Goal: Check status: Check status

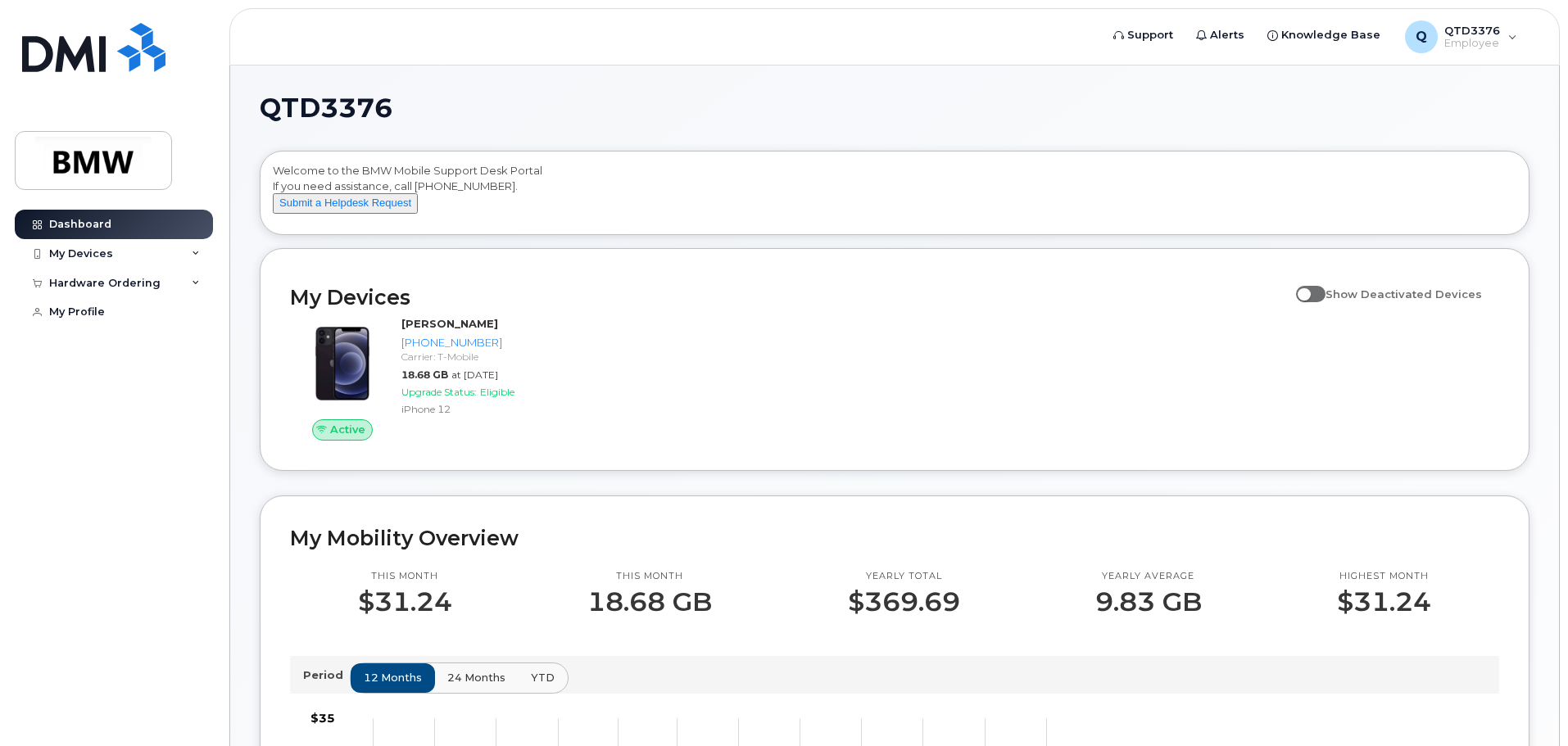
click at [1323, 302] on span at bounding box center [1310, 294] width 30 height 16
click at [1309, 291] on input "Show Deactivated Devices" at bounding box center [1302, 285] width 13 height 13
click at [1321, 302] on span at bounding box center [1310, 294] width 30 height 16
click at [1309, 291] on input "Show Deactivated Devices" at bounding box center [1302, 285] width 13 height 13
checkbox input "false"
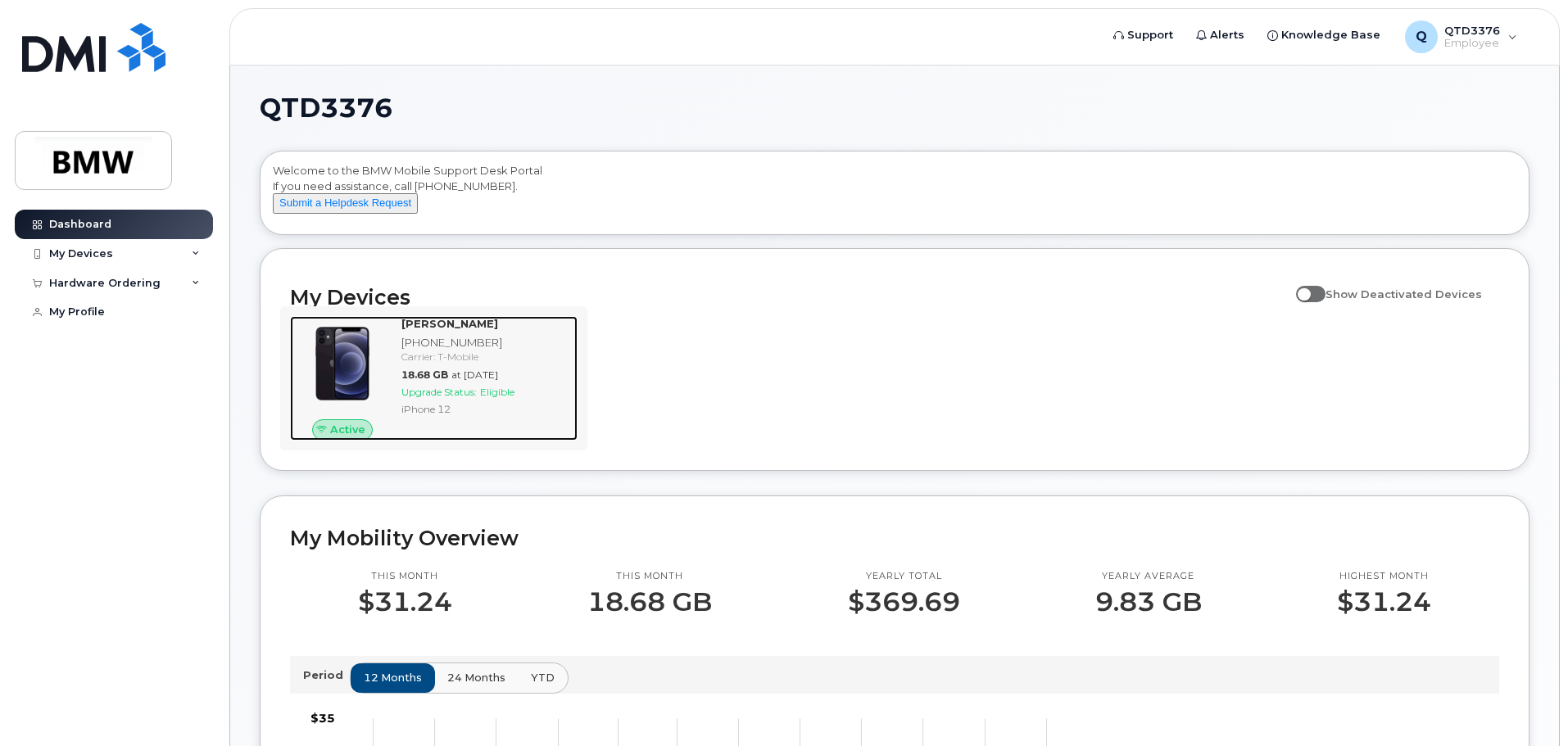
click at [341, 438] on span "Active" at bounding box center [347, 429] width 35 height 15
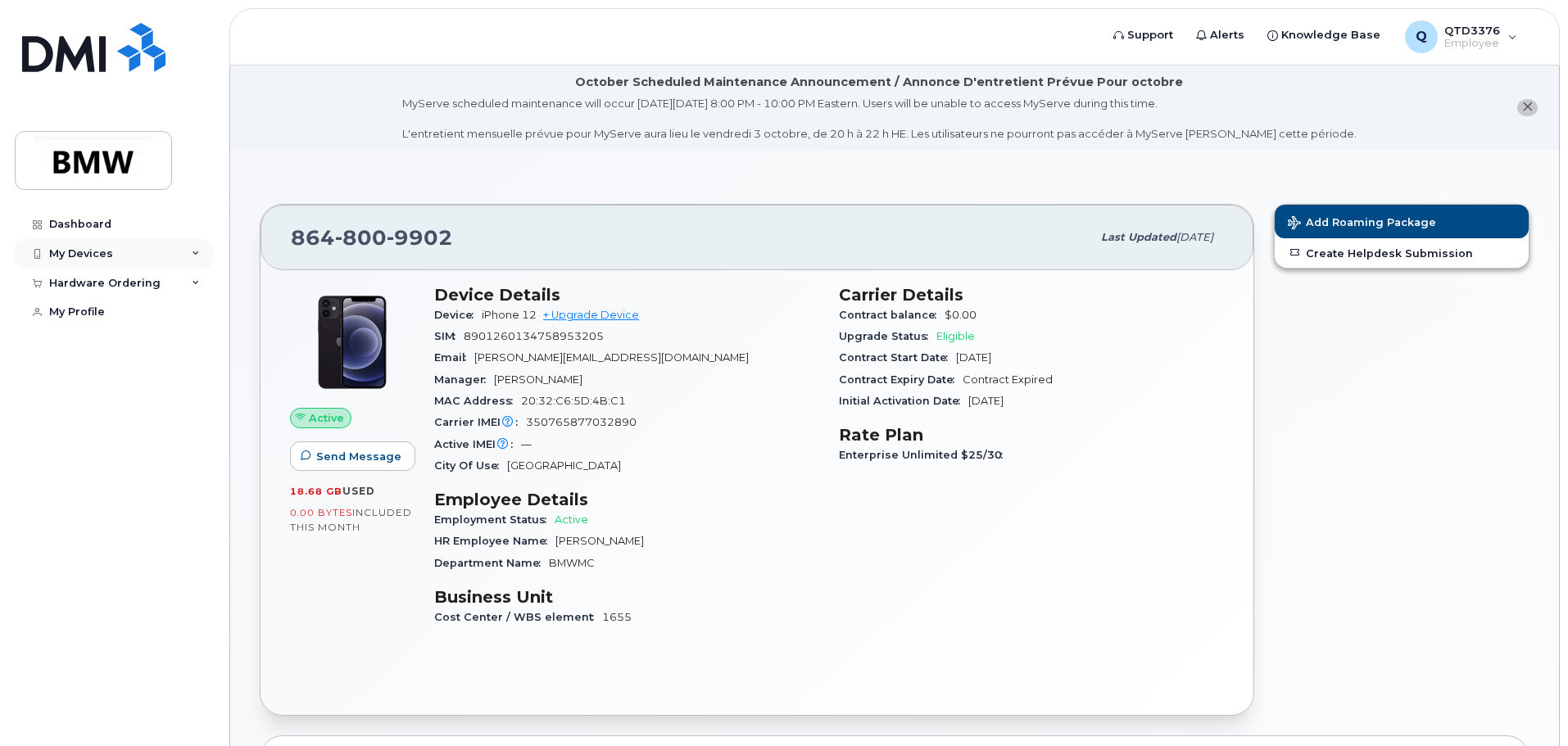
click at [95, 253] on div "My Devices" at bounding box center [81, 254] width 64 height 13
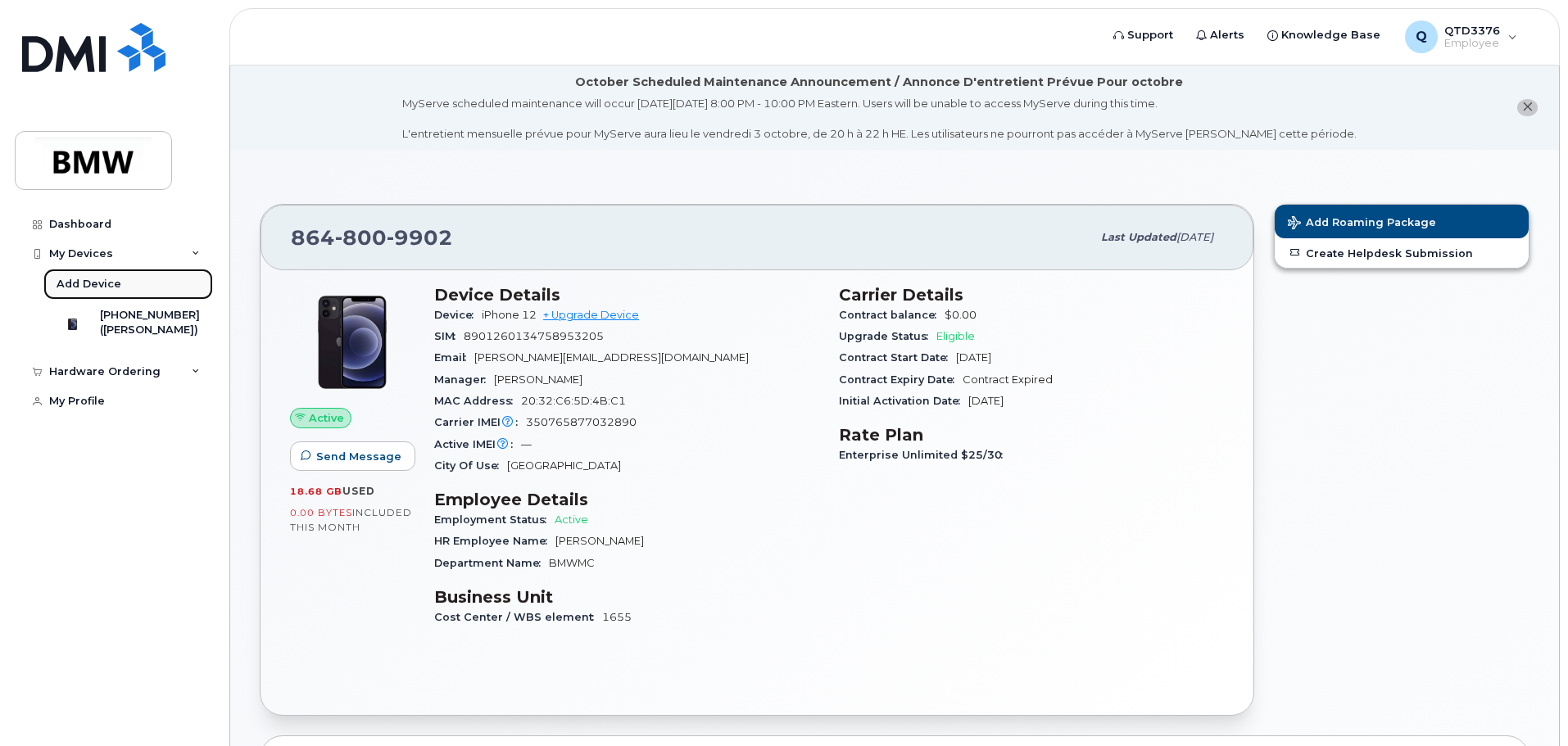
click at [92, 287] on div "Add Device" at bounding box center [89, 284] width 65 height 14
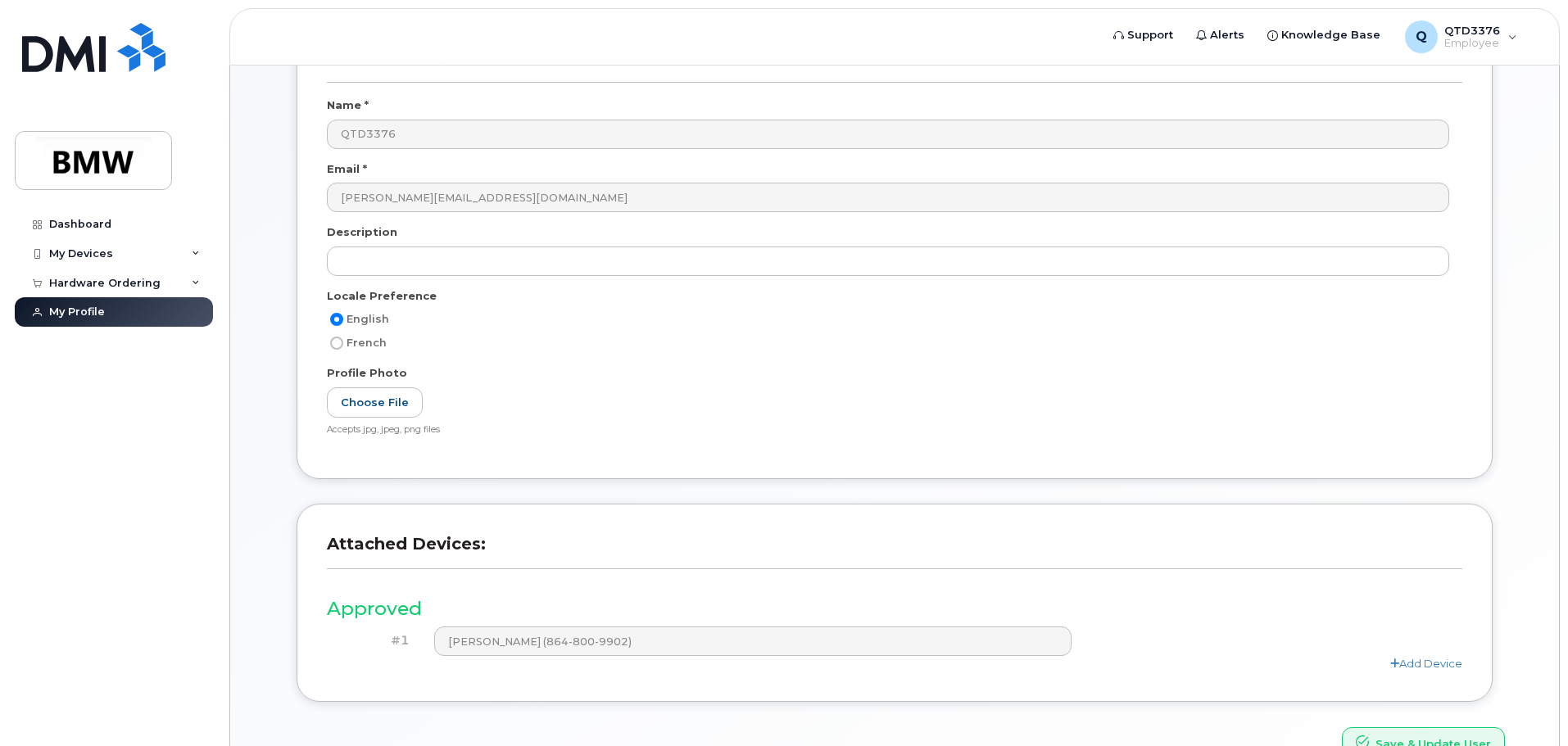
scroll to position [310, 0]
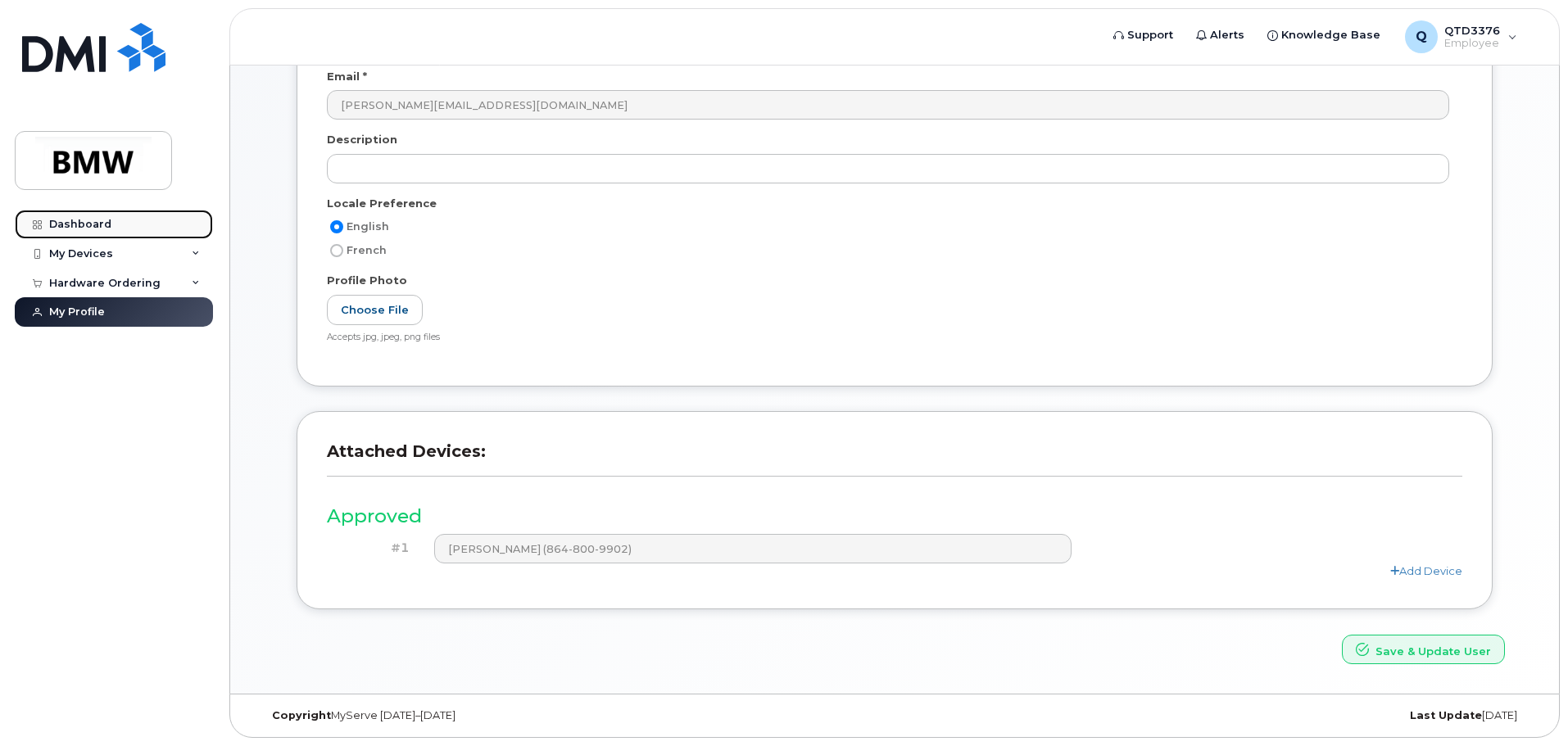
click at [101, 223] on div "Dashboard" at bounding box center [80, 224] width 62 height 13
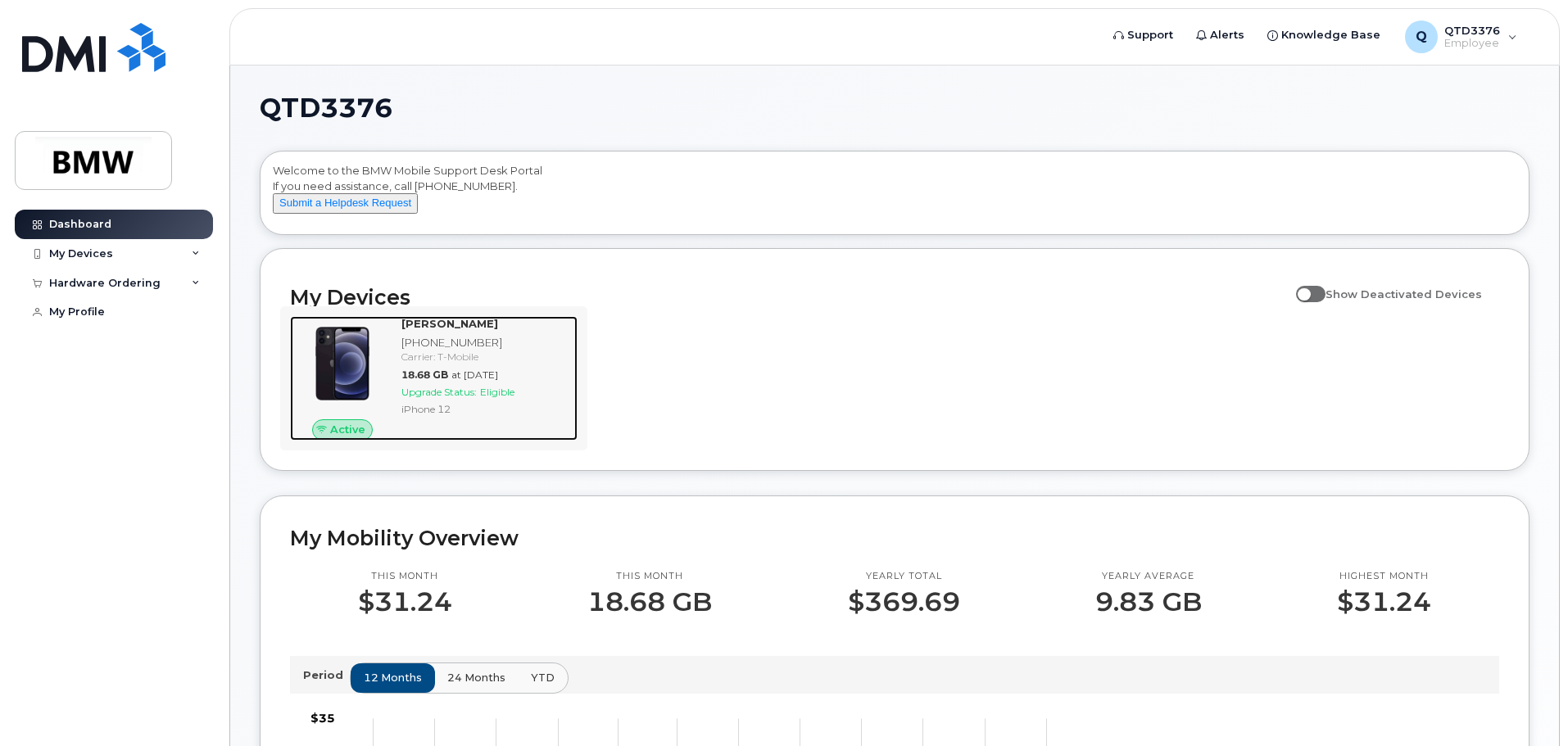
click at [308, 375] on img at bounding box center [342, 364] width 79 height 79
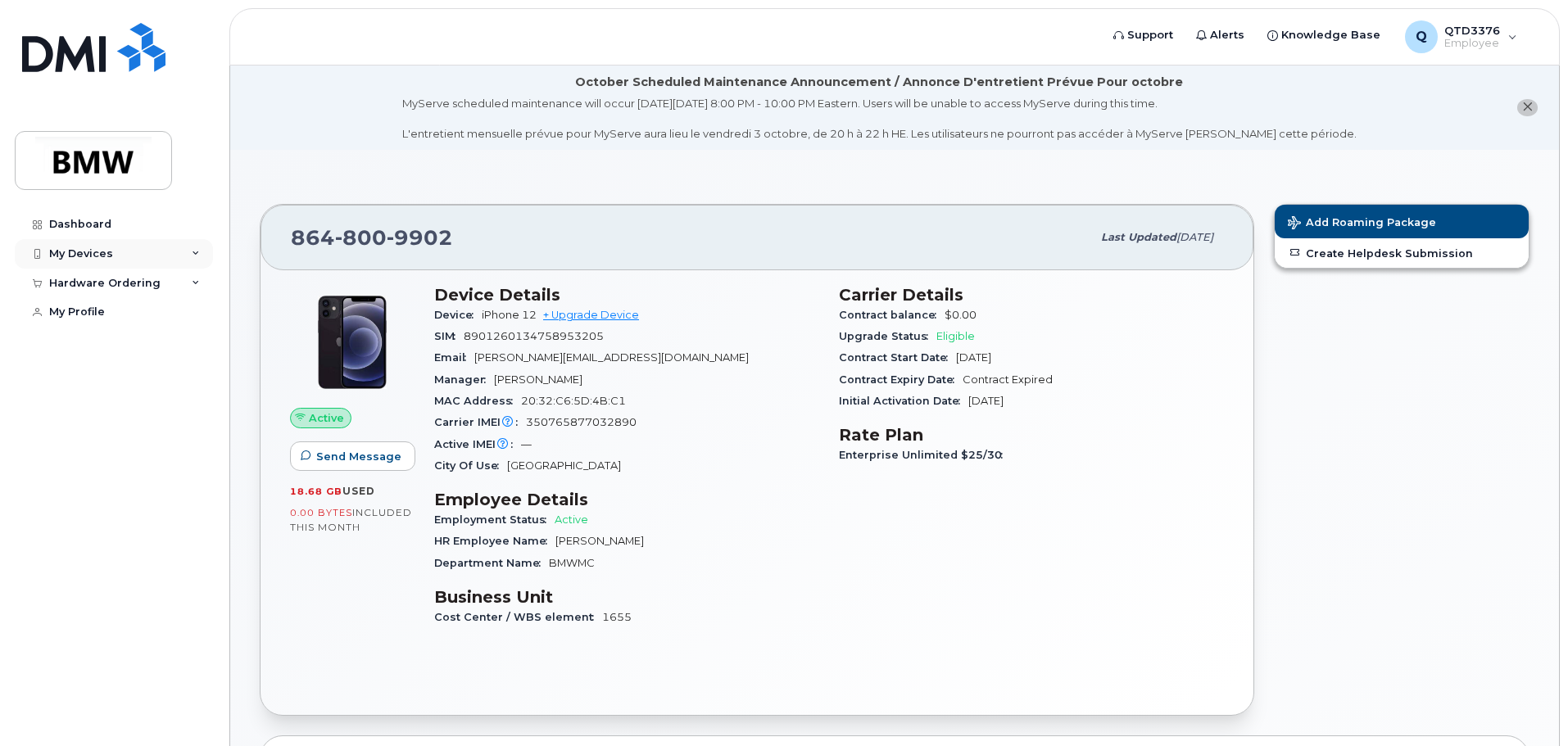
click at [195, 253] on icon at bounding box center [195, 254] width 8 height 8
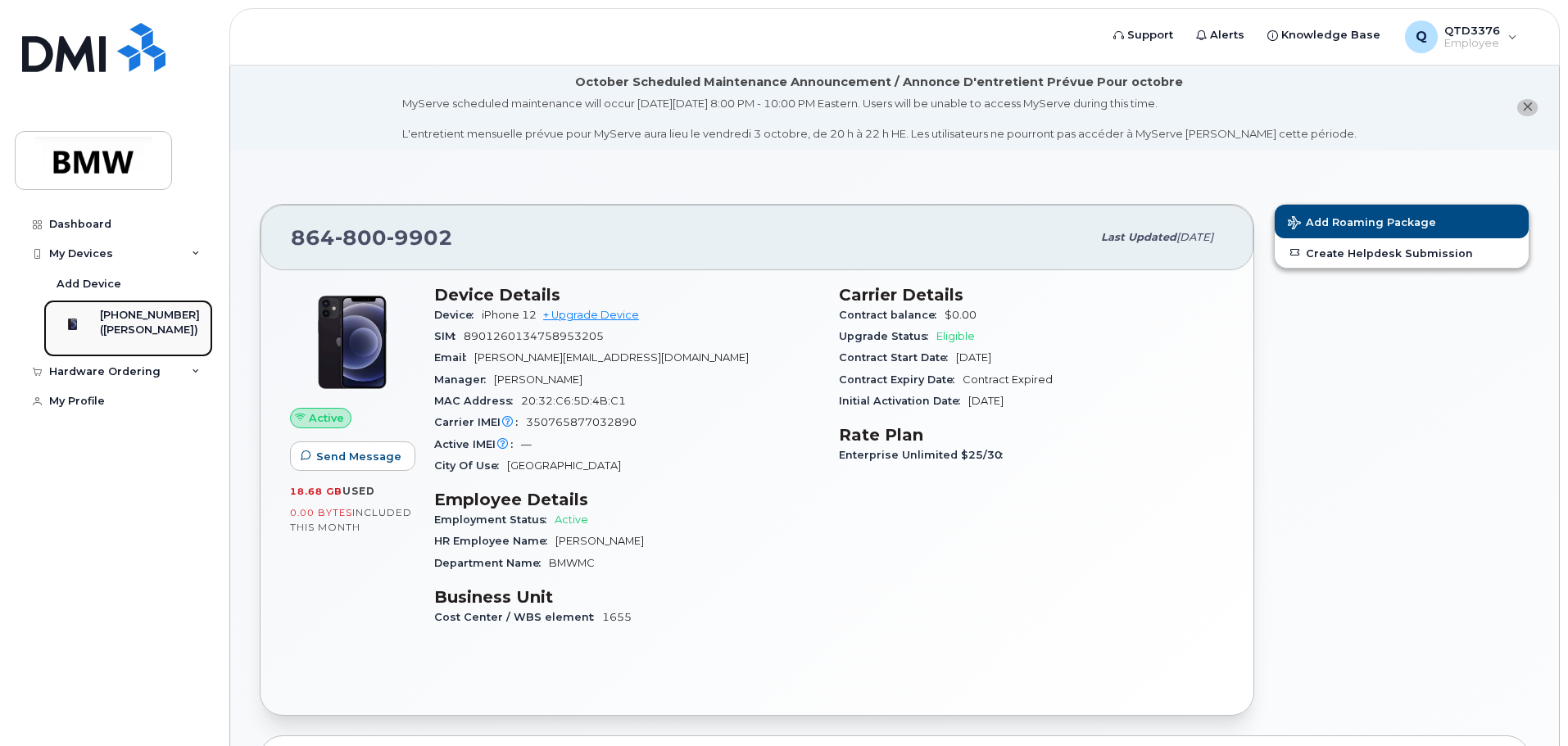
click at [139, 330] on div "([PERSON_NAME])" at bounding box center [149, 330] width 100 height 14
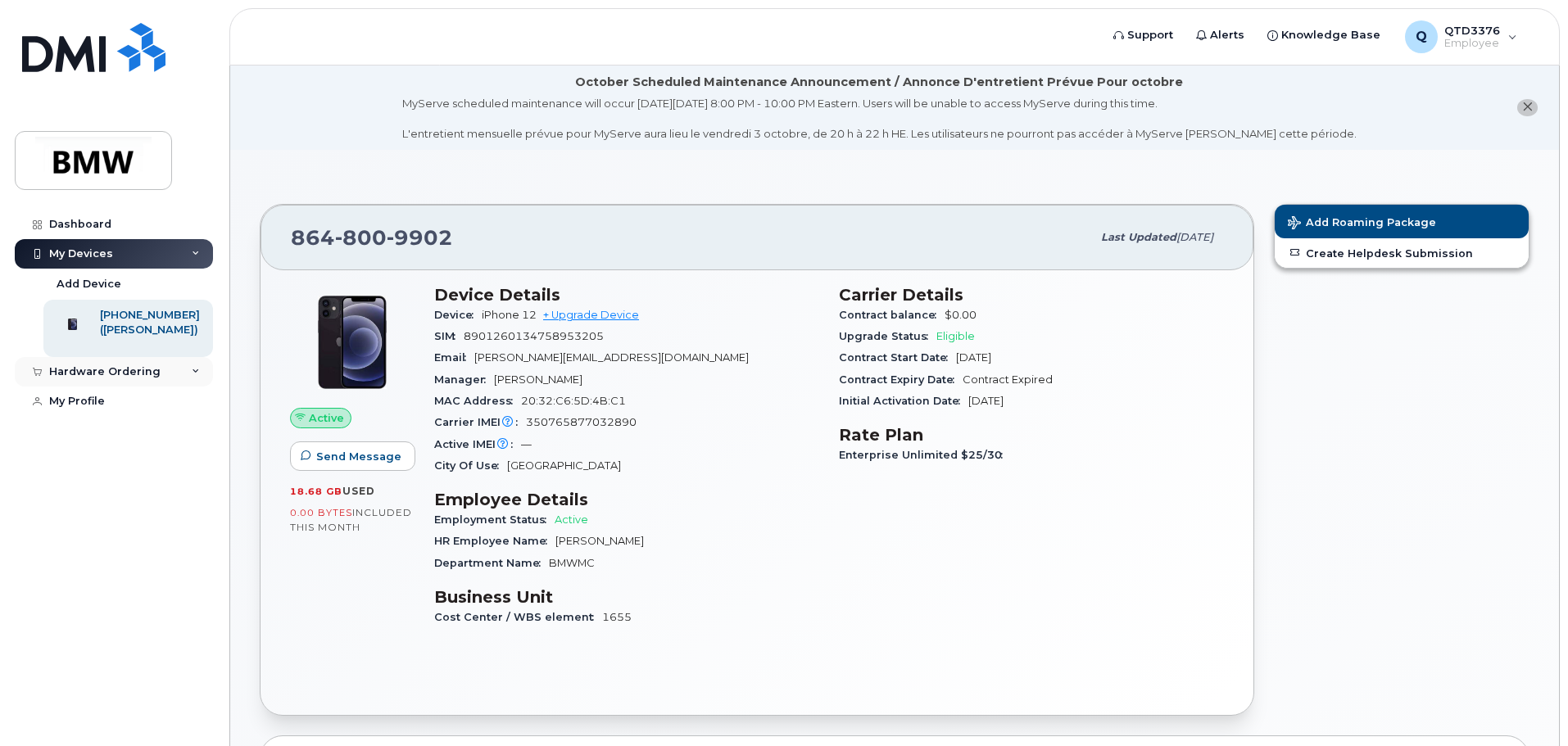
click at [164, 386] on div "Hardware Ordering" at bounding box center [113, 371] width 198 height 30
click at [151, 418] on link "My Orders" at bounding box center [127, 402] width 169 height 31
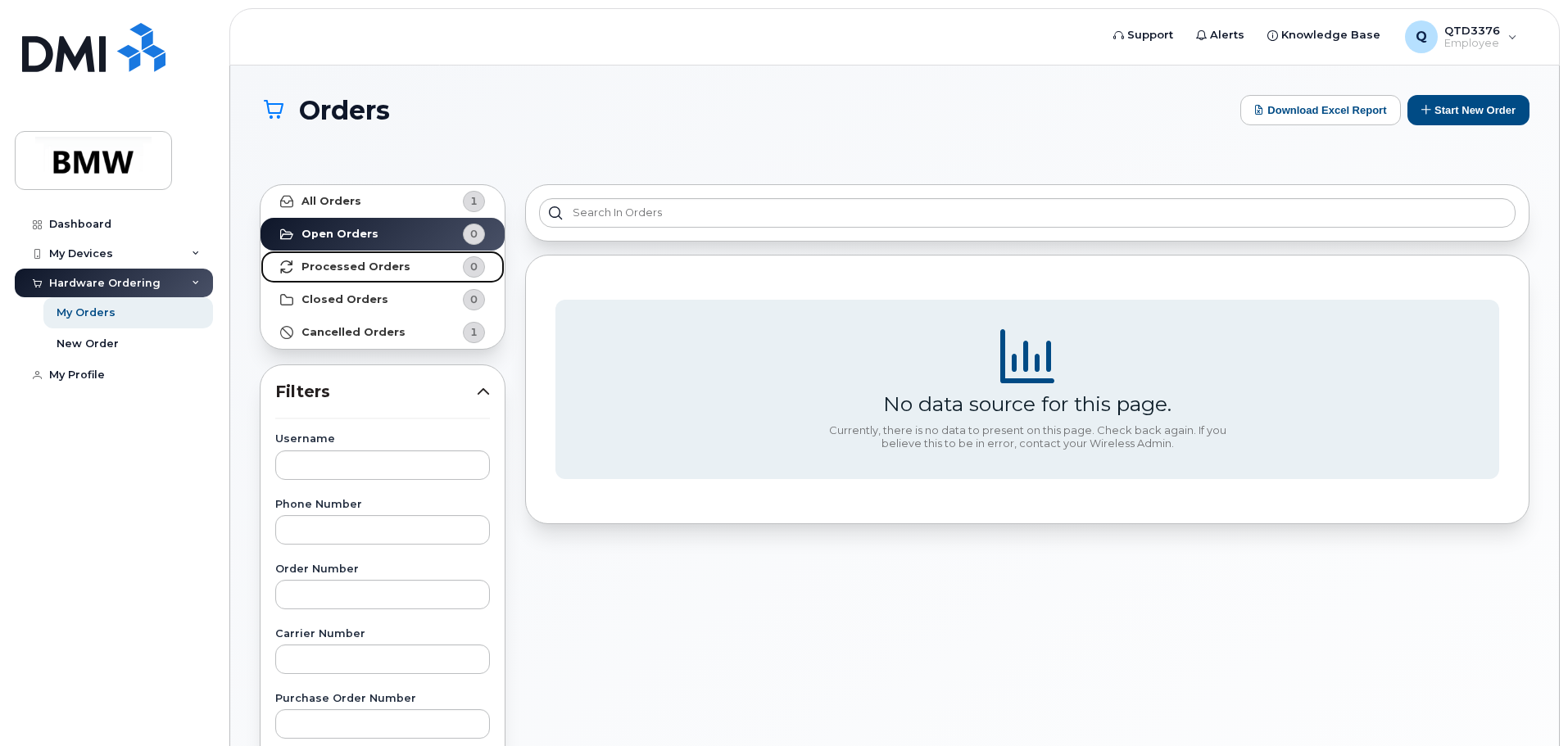
click at [346, 269] on strong "Processed Orders" at bounding box center [356, 267] width 109 height 13
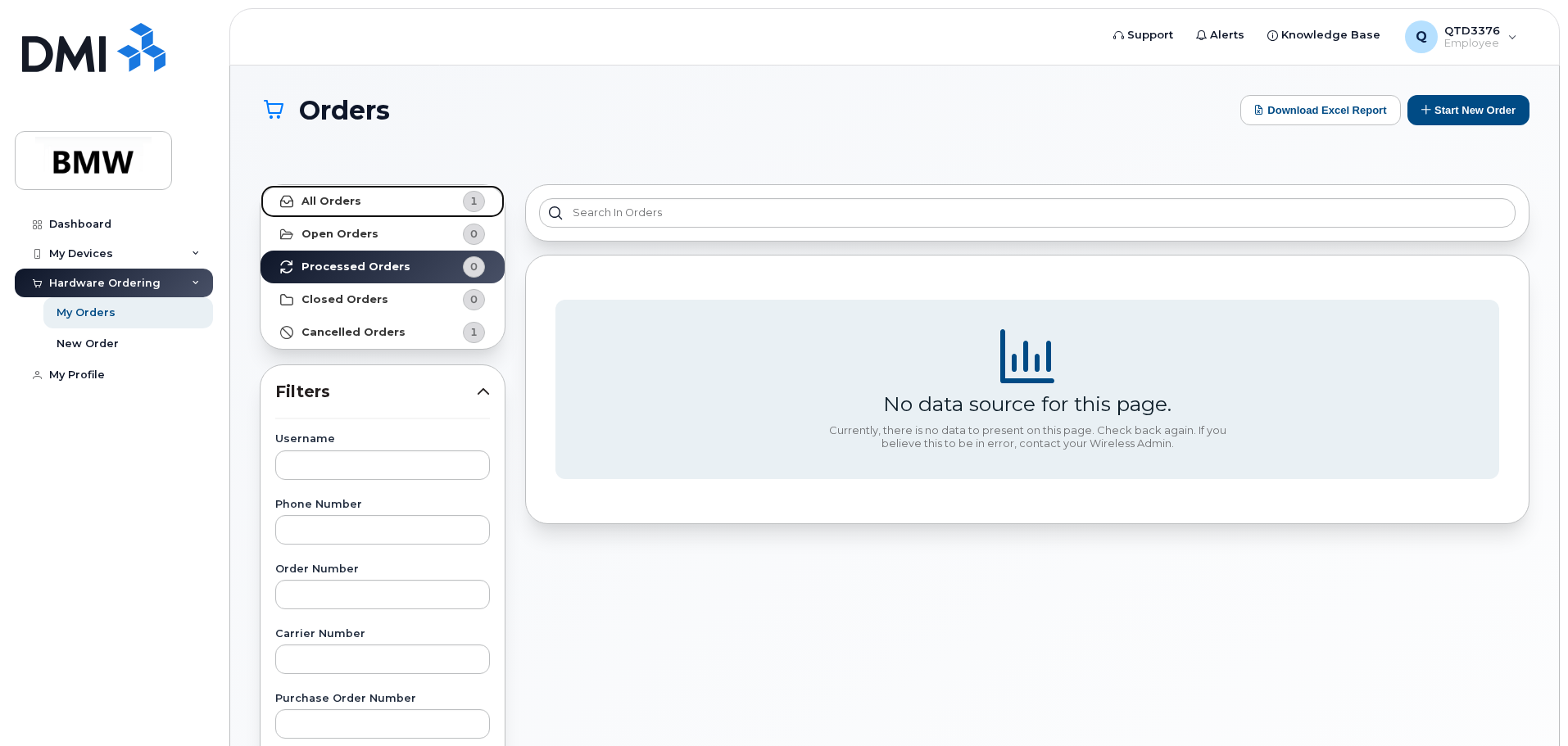
click at [351, 204] on strong "All Orders" at bounding box center [331, 201] width 60 height 13
